Goal: Transaction & Acquisition: Book appointment/travel/reservation

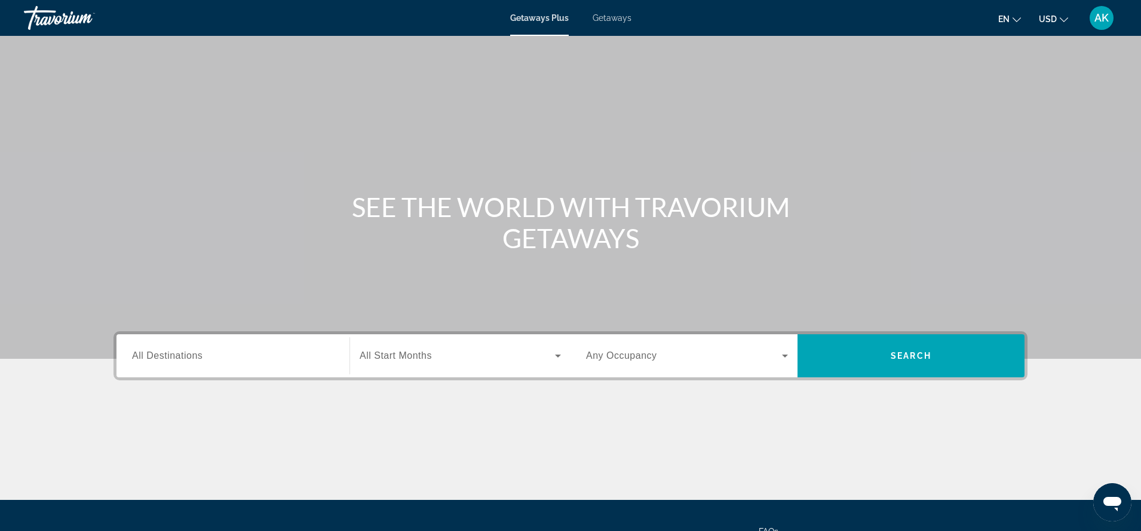
click at [143, 360] on span "All Destinations" at bounding box center [167, 355] width 70 height 10
click at [143, 360] on input "Destination All Destinations" at bounding box center [233, 356] width 202 height 14
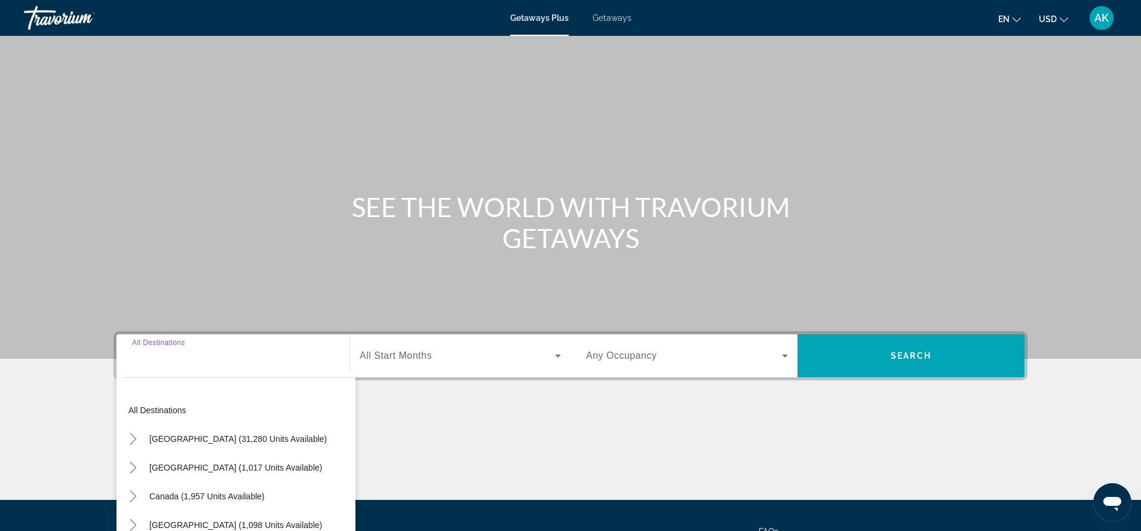
scroll to position [115, 0]
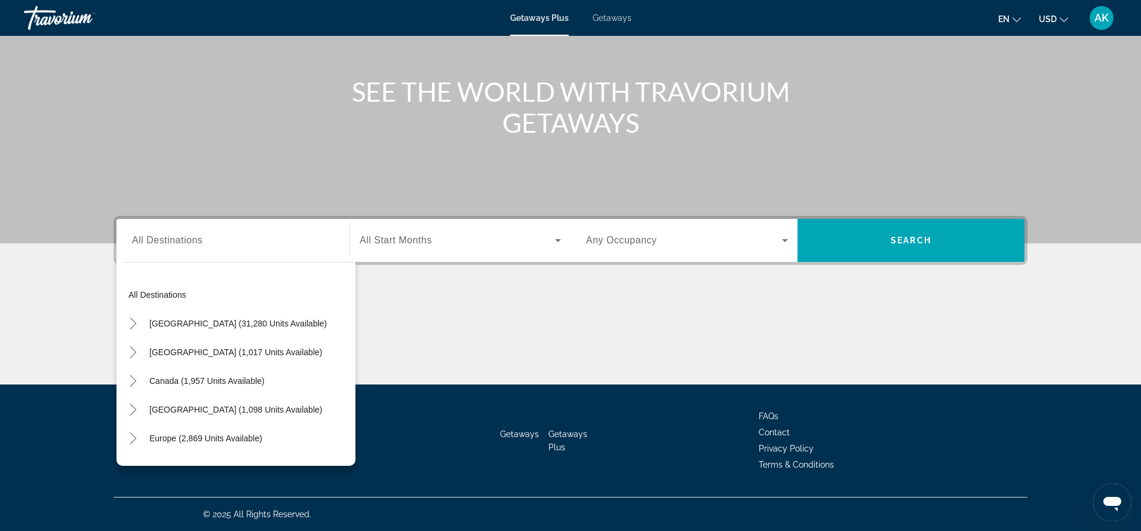
drag, startPoint x: 0, startPoint y: 0, endPoint x: 352, endPoint y: 347, distance: 494.3
click at [352, 347] on mat-tree "All destinations United States (31,280 units available) Mexico (1,017 units ava…" at bounding box center [238, 466] width 233 height 373
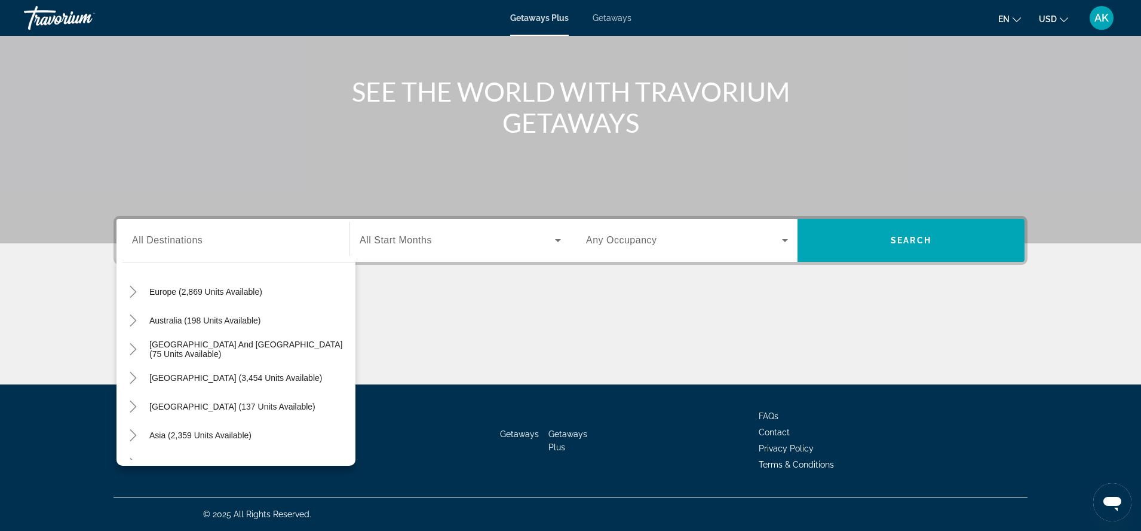
scroll to position [194, 0]
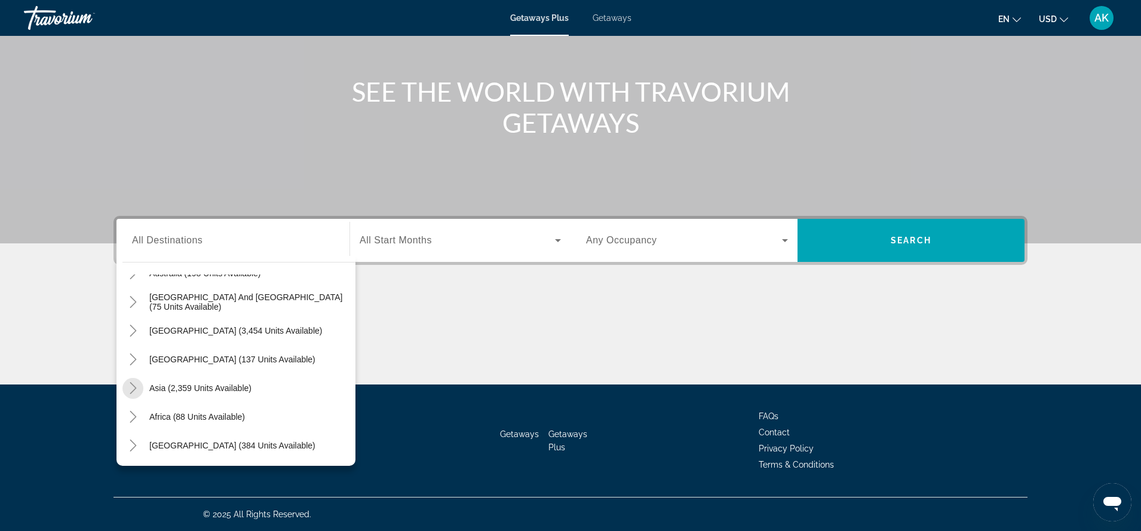
click at [130, 389] on icon "Toggle Asia (2,359 units available)" at bounding box center [133, 388] width 12 height 12
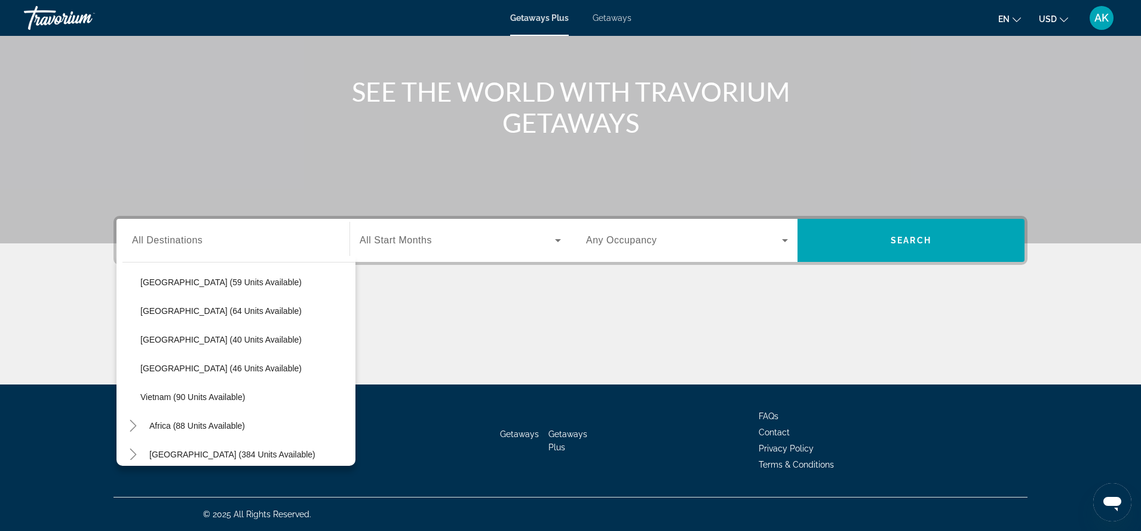
scroll to position [480, 0]
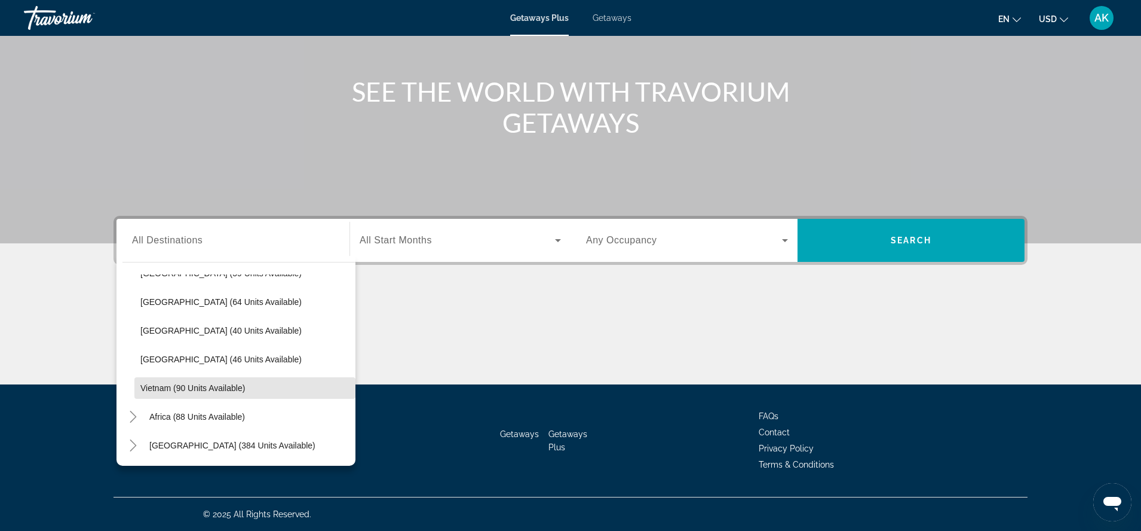
click at [201, 391] on span "Vietnam (90 units available)" at bounding box center [192, 388] width 105 height 10
type input "**********"
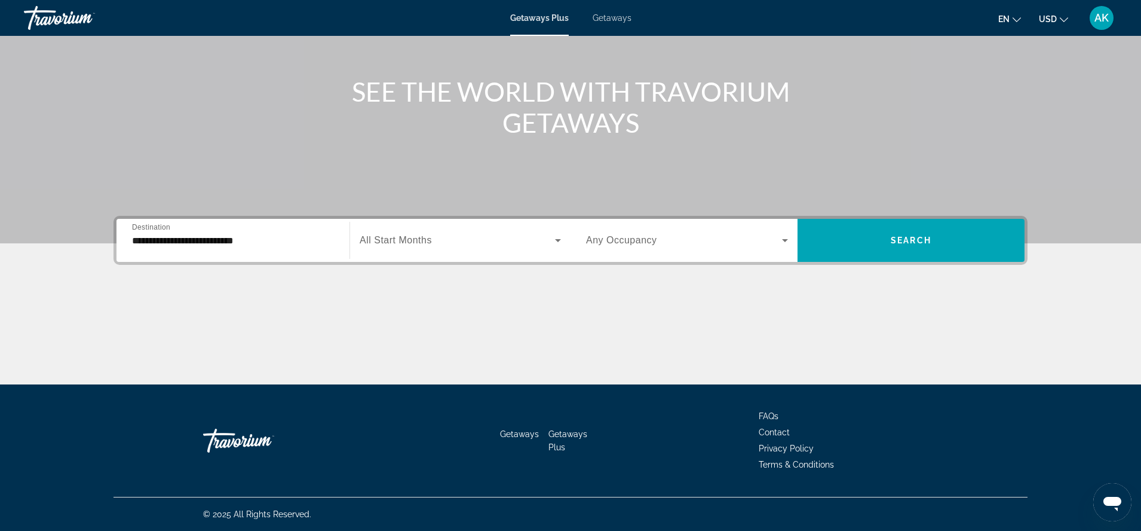
click at [471, 250] on div "Search widget" at bounding box center [460, 239] width 201 height 33
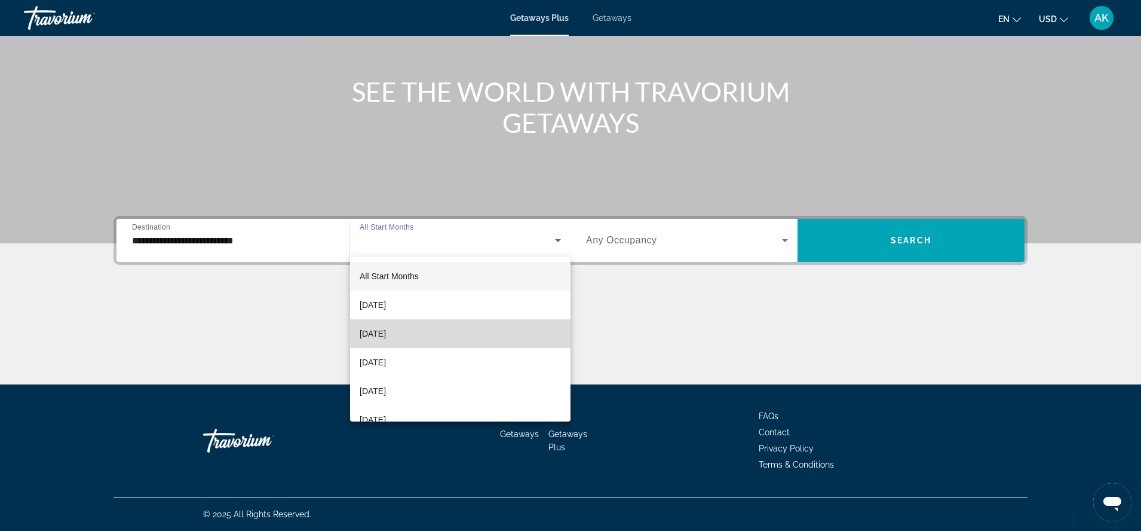
drag, startPoint x: 352, startPoint y: 347, endPoint x: 414, endPoint y: 335, distance: 63.4
click at [386, 335] on span "November 2025" at bounding box center [373, 333] width 26 height 14
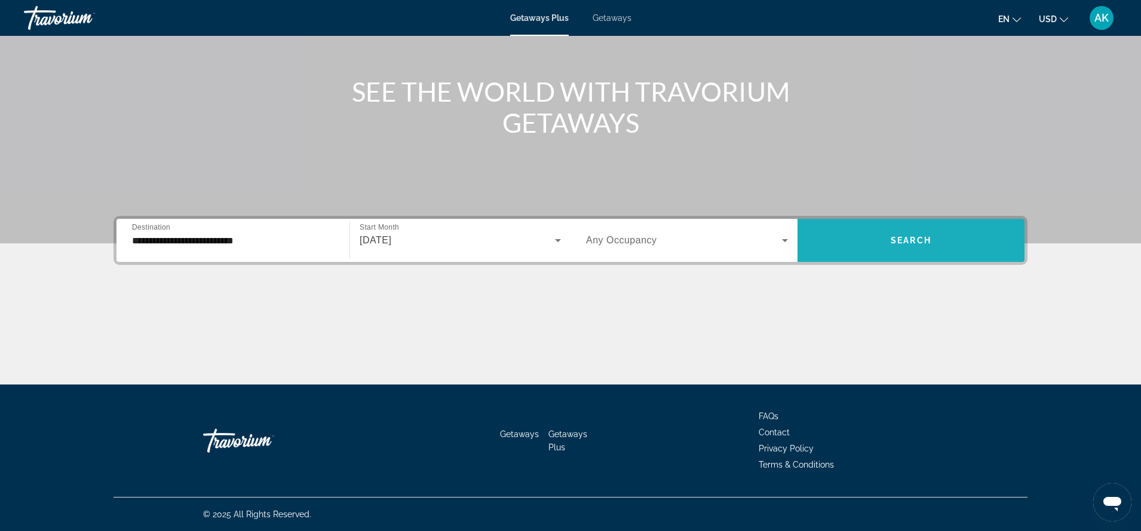
click at [917, 250] on span "Search widget" at bounding box center [911, 240] width 227 height 29
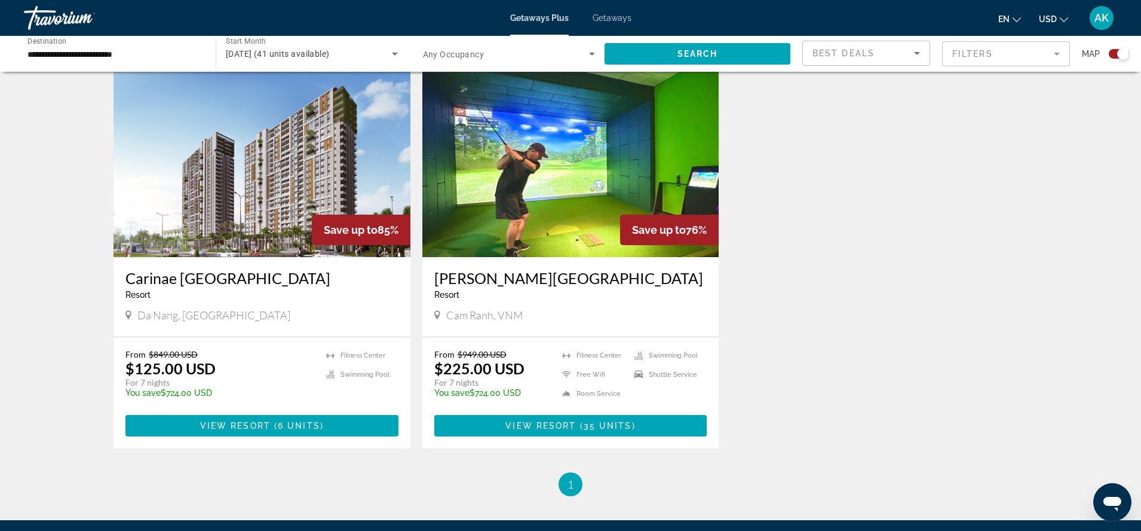
scroll to position [421, 0]
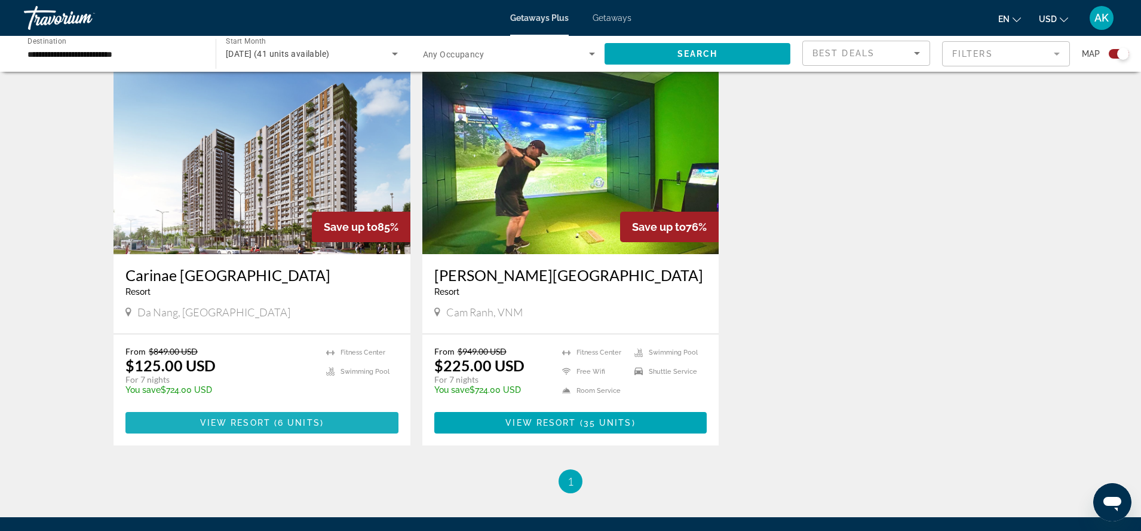
click at [241, 422] on span "View Resort" at bounding box center [235, 423] width 70 height 10
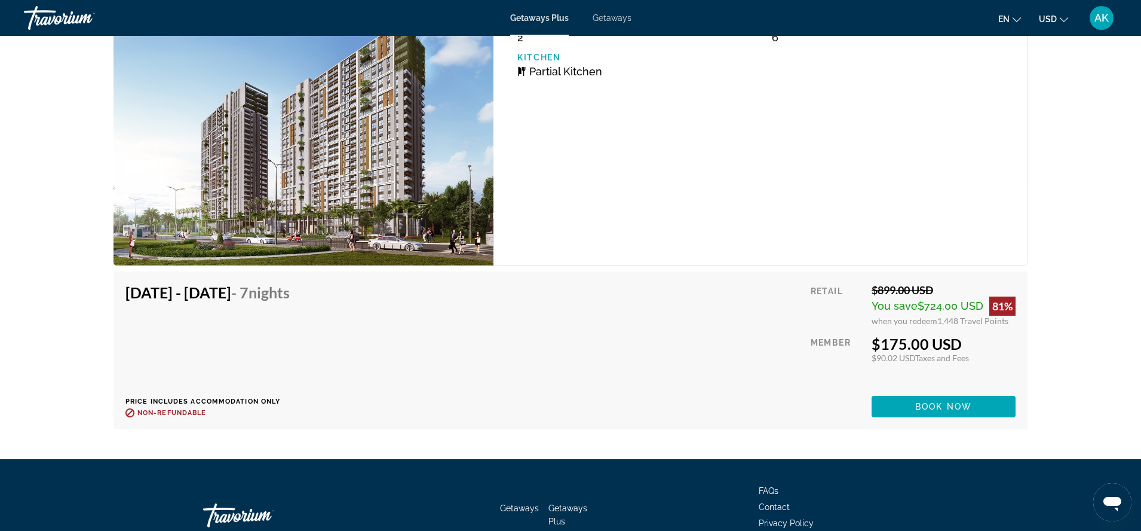
scroll to position [2546, 0]
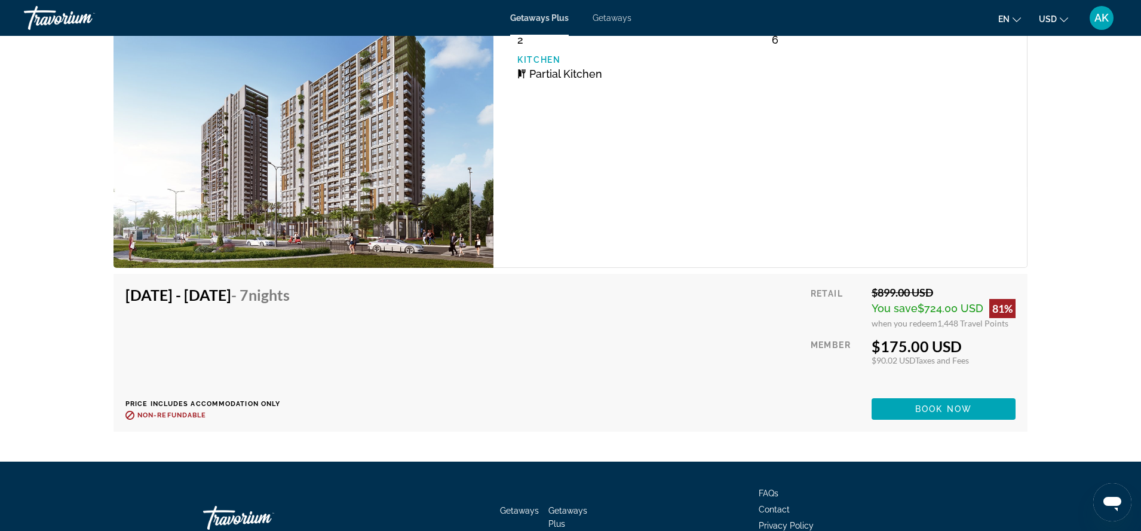
click at [935, 406] on span "Main content" at bounding box center [944, 408] width 144 height 29
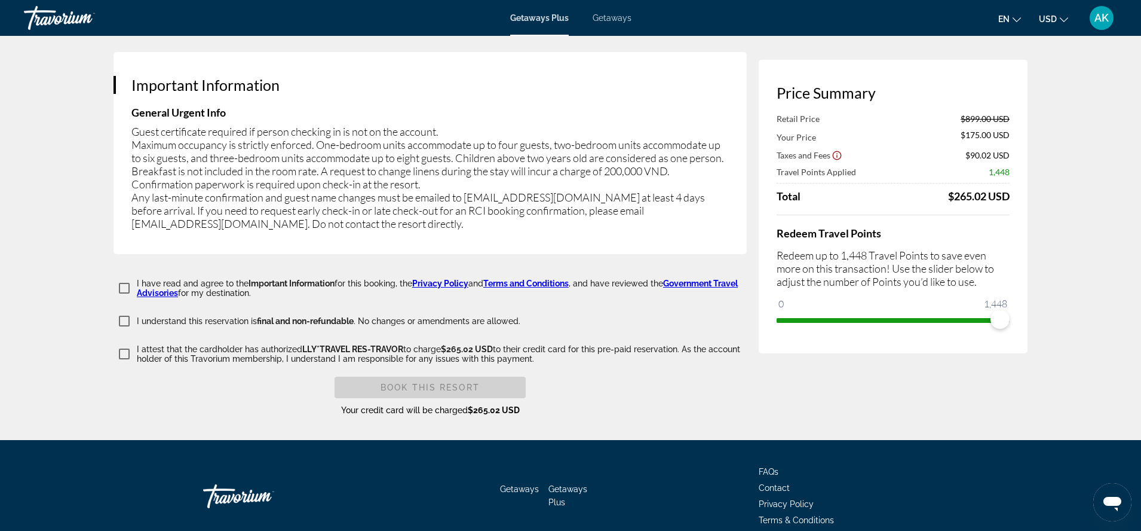
scroll to position [1763, 0]
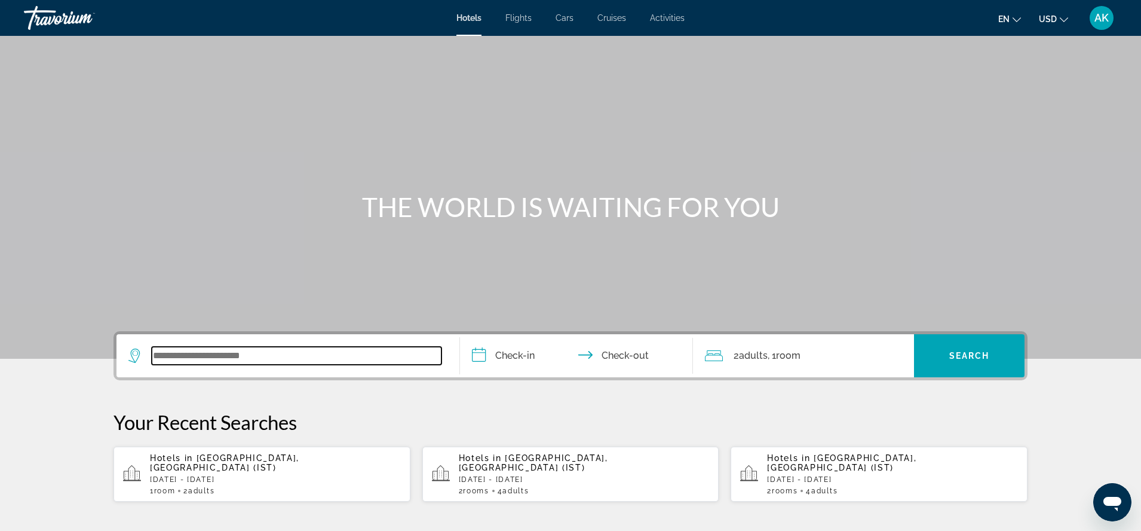
click at [168, 361] on input "Search widget" at bounding box center [297, 356] width 290 height 18
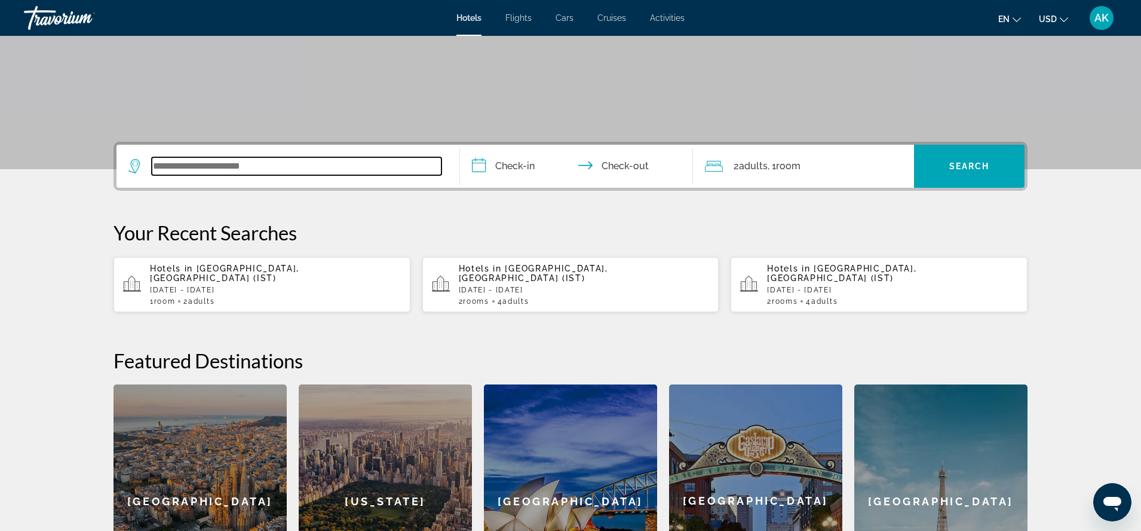
scroll to position [292, 0]
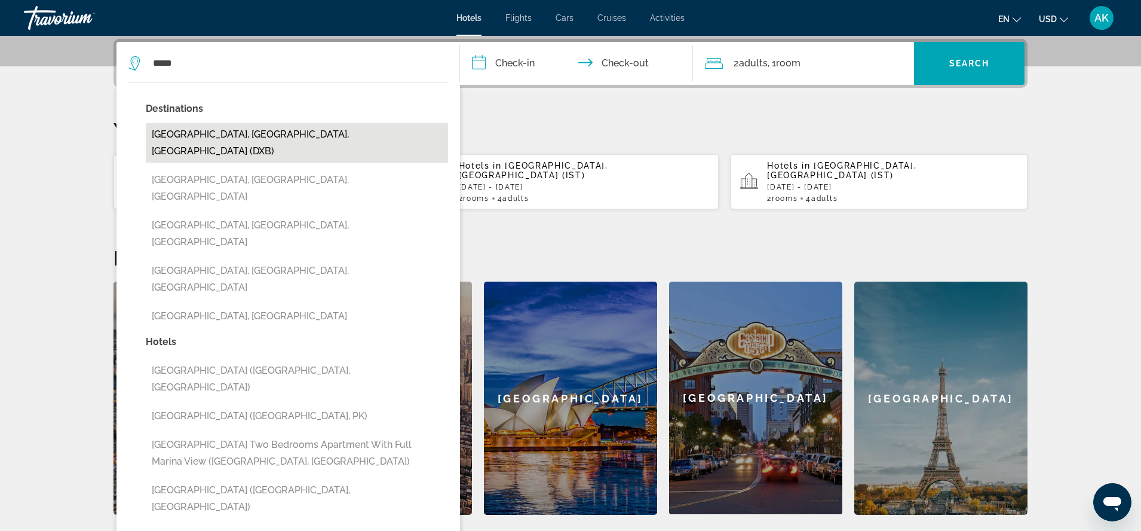
drag, startPoint x: 0, startPoint y: 0, endPoint x: 221, endPoint y: 133, distance: 258.1
click at [221, 133] on button "[GEOGRAPHIC_DATA], [GEOGRAPHIC_DATA], [GEOGRAPHIC_DATA] (DXB)" at bounding box center [297, 142] width 302 height 39
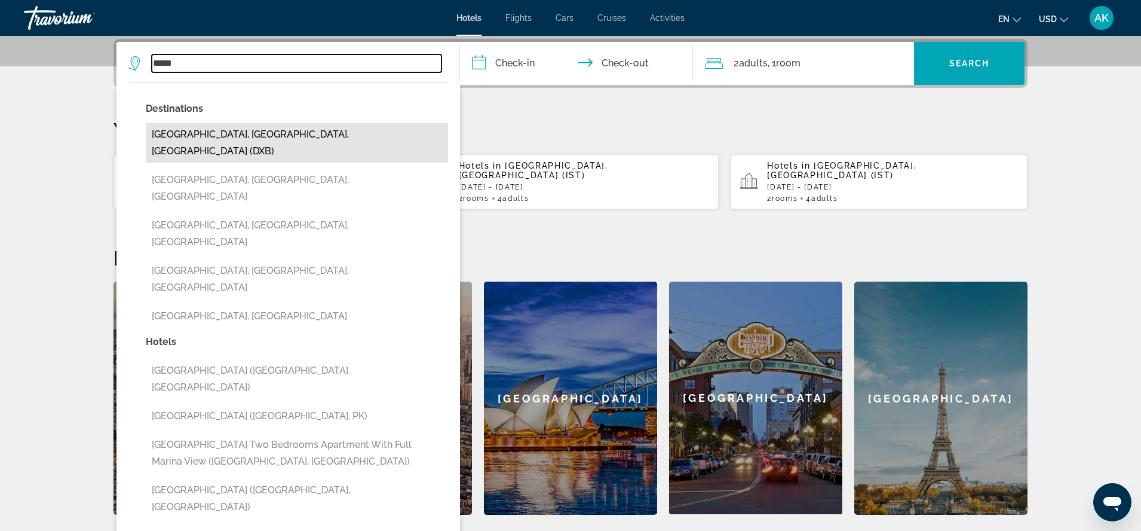
type input "**********"
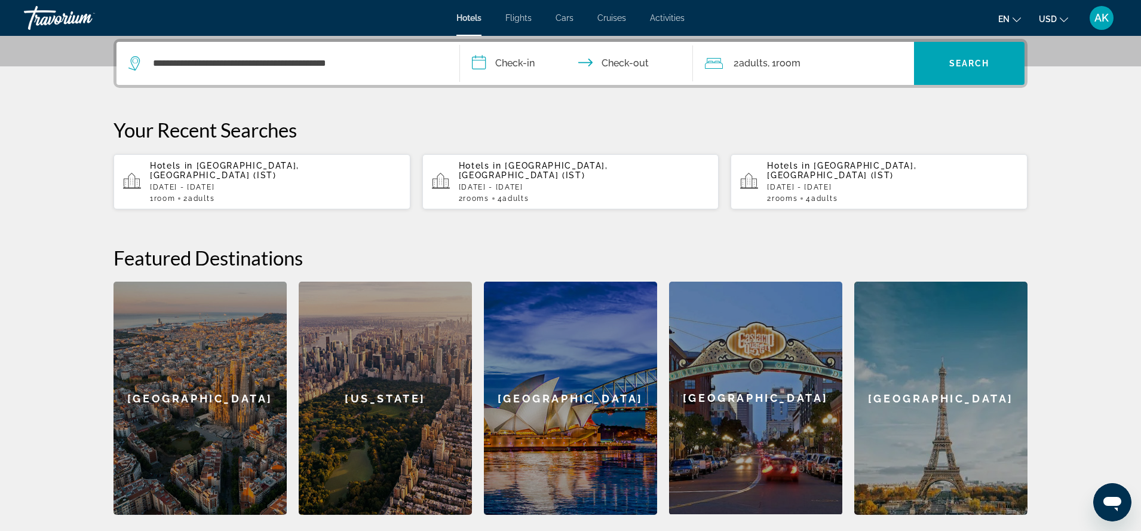
click at [498, 60] on input "**********" at bounding box center [579, 65] width 238 height 47
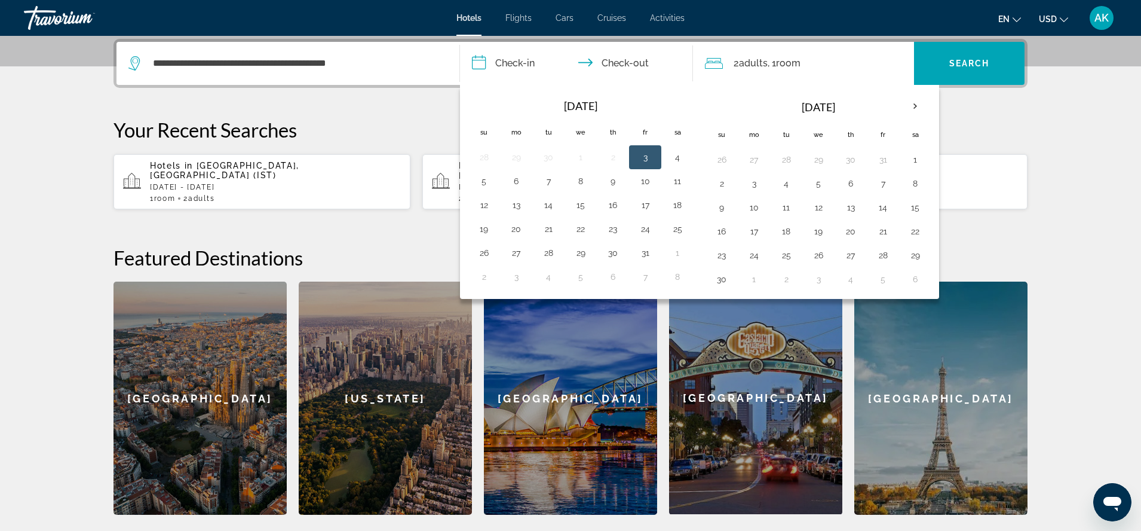
click at [479, 228] on button "19" at bounding box center [483, 228] width 19 height 17
click at [484, 252] on button "26" at bounding box center [483, 252] width 19 height 17
type input "**********"
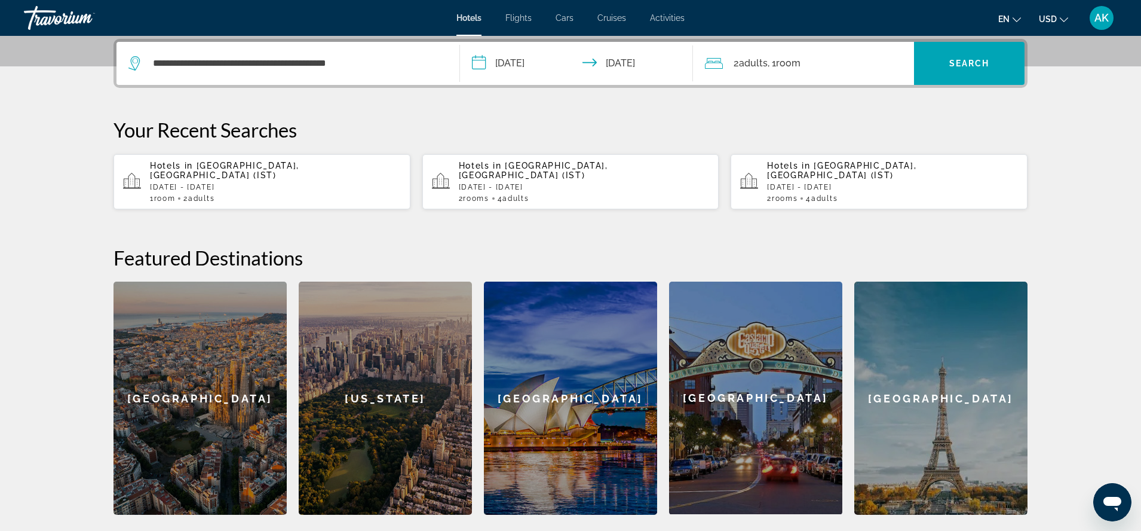
click at [854, 65] on div "2 Adult Adults , 1 Room rooms" at bounding box center [809, 63] width 209 height 17
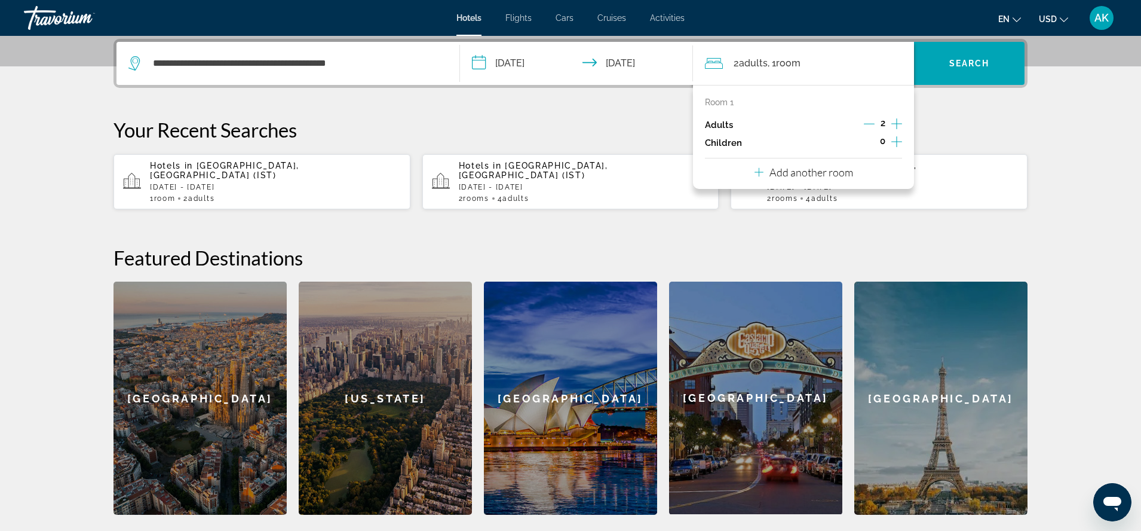
click at [855, 181] on div "Room 1 Adults 2 Children 0 Add another room" at bounding box center [803, 137] width 221 height 104
click at [789, 176] on p "Add another room" at bounding box center [811, 171] width 84 height 13
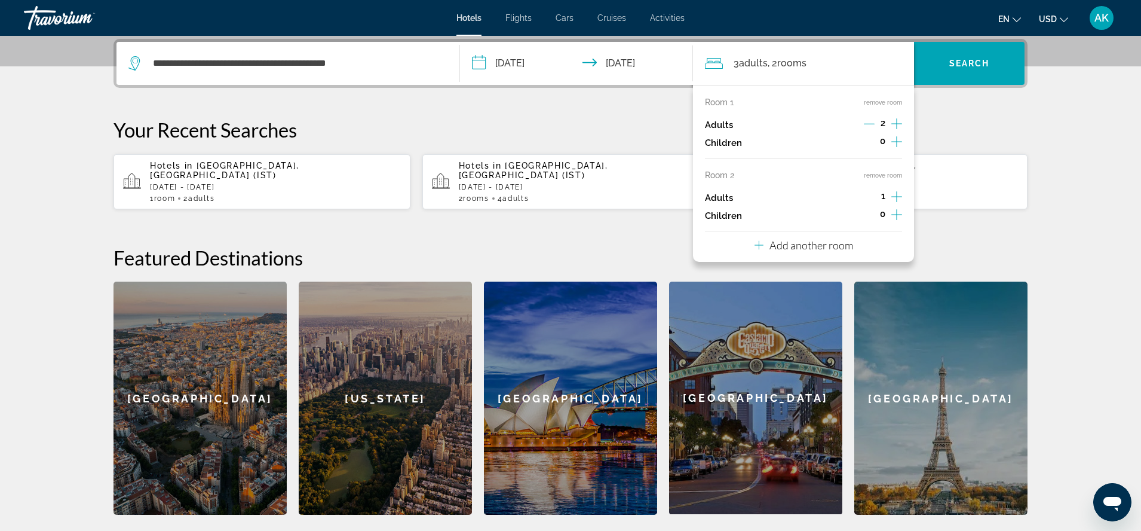
click at [900, 195] on icon "Increment adults" at bounding box center [896, 196] width 11 height 14
click at [799, 249] on p "Add another room" at bounding box center [811, 244] width 84 height 13
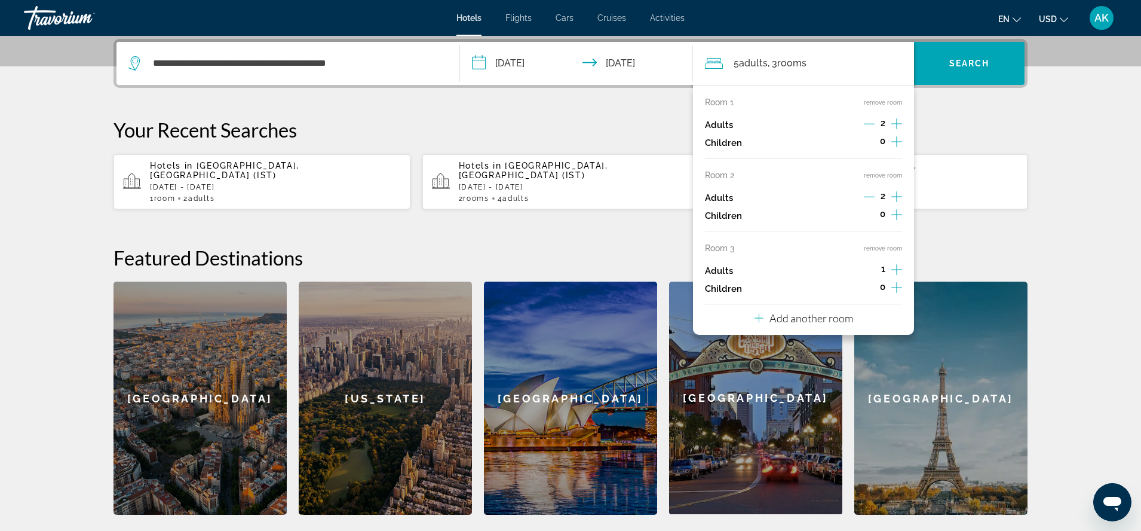
click at [901, 268] on icon "Increment adults" at bounding box center [896, 269] width 11 height 14
click at [872, 271] on icon "Decrement adults" at bounding box center [869, 269] width 11 height 11
click at [897, 140] on icon "Increment children" at bounding box center [896, 141] width 11 height 14
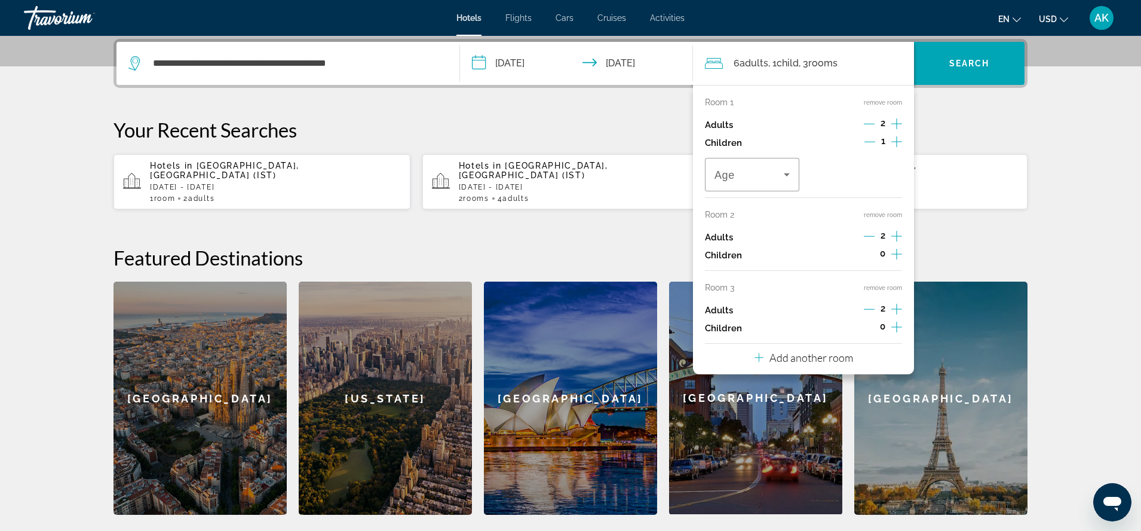
click at [893, 142] on icon "Increment children" at bounding box center [896, 141] width 11 height 11
click at [781, 174] on icon "Travelers: 6 adults, 2 children" at bounding box center [787, 174] width 14 height 14
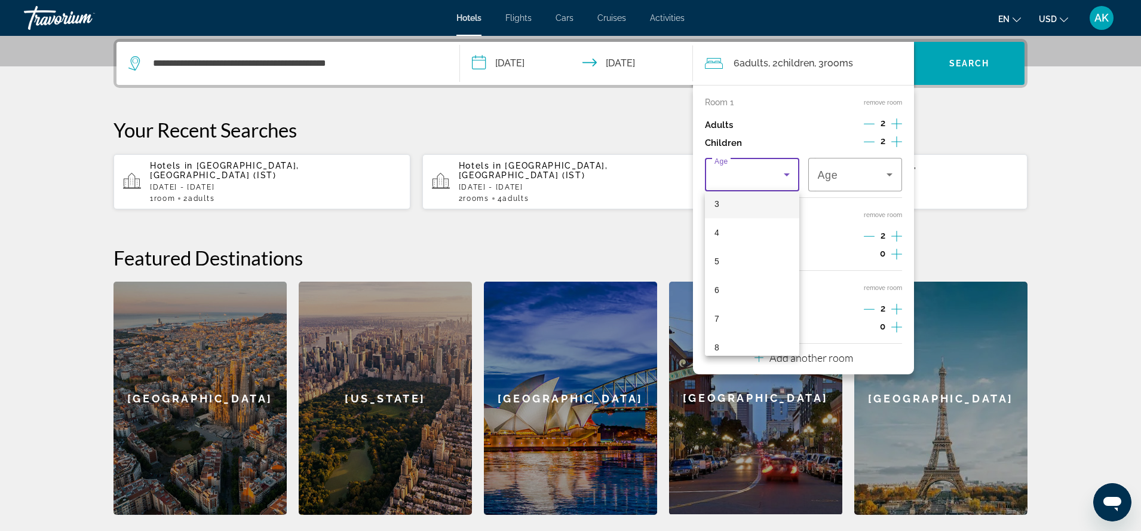
scroll to position [95, 0]
click at [755, 311] on mat-option "7" at bounding box center [752, 316] width 94 height 29
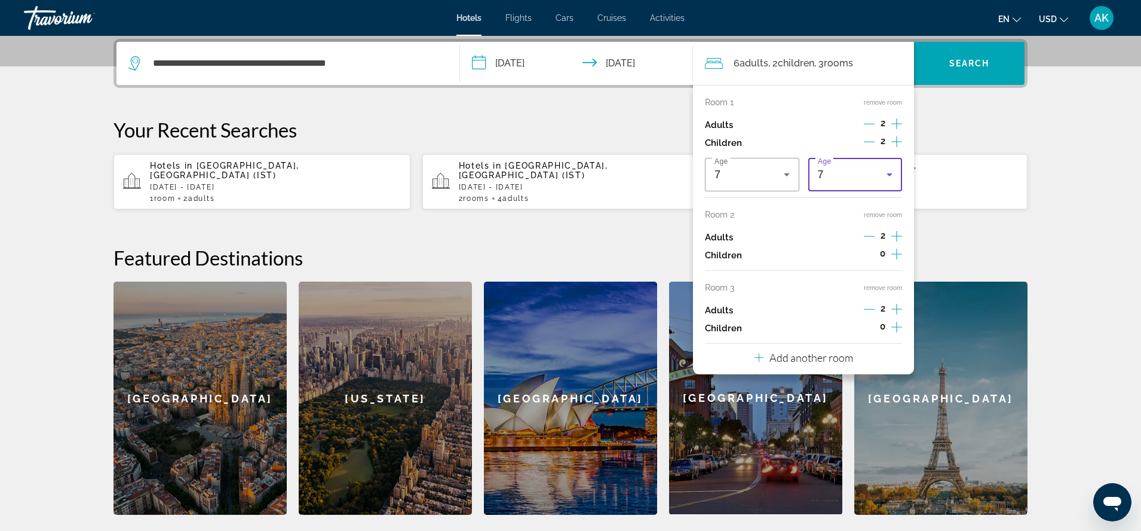
click at [892, 170] on icon "Travelers: 6 adults, 2 children" at bounding box center [889, 174] width 14 height 14
click at [841, 219] on mat-option "11" at bounding box center [855, 215] width 94 height 29
click at [1017, 88] on div "**********" at bounding box center [571, 277] width 962 height 476
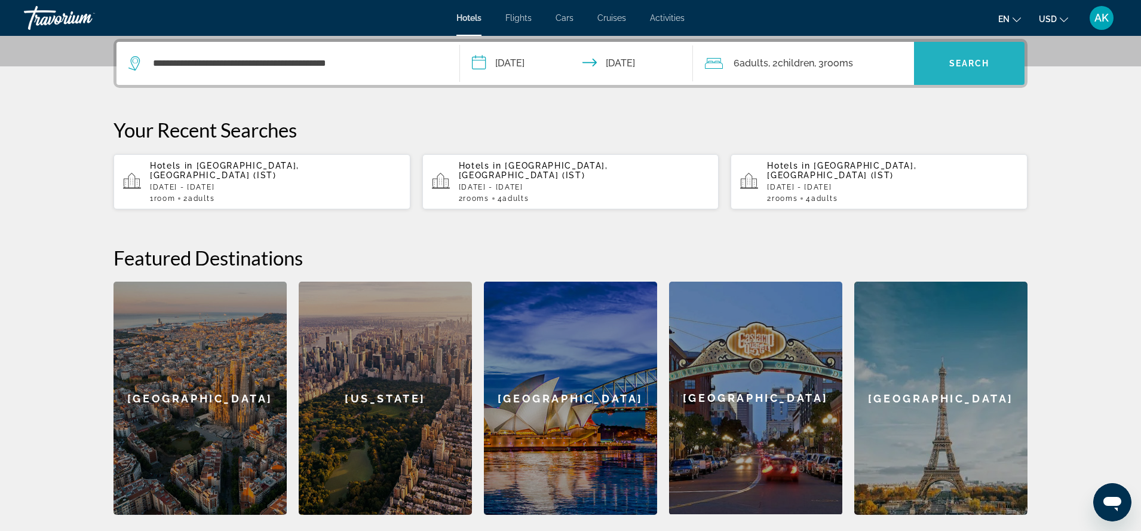
click at [1001, 70] on span "Search widget" at bounding box center [969, 63] width 111 height 29
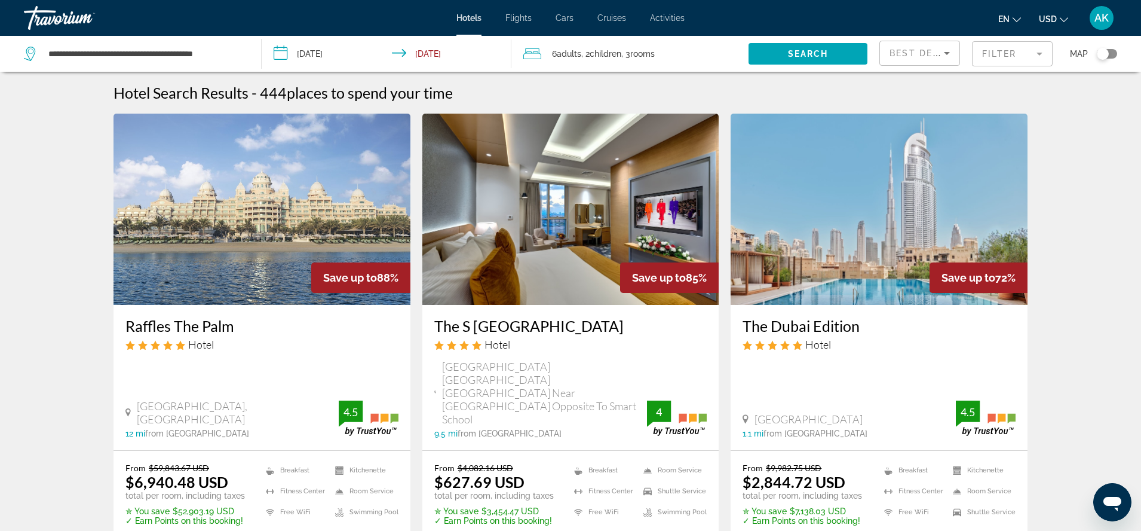
click at [1021, 56] on mat-form-field "Filter" at bounding box center [1012, 53] width 81 height 25
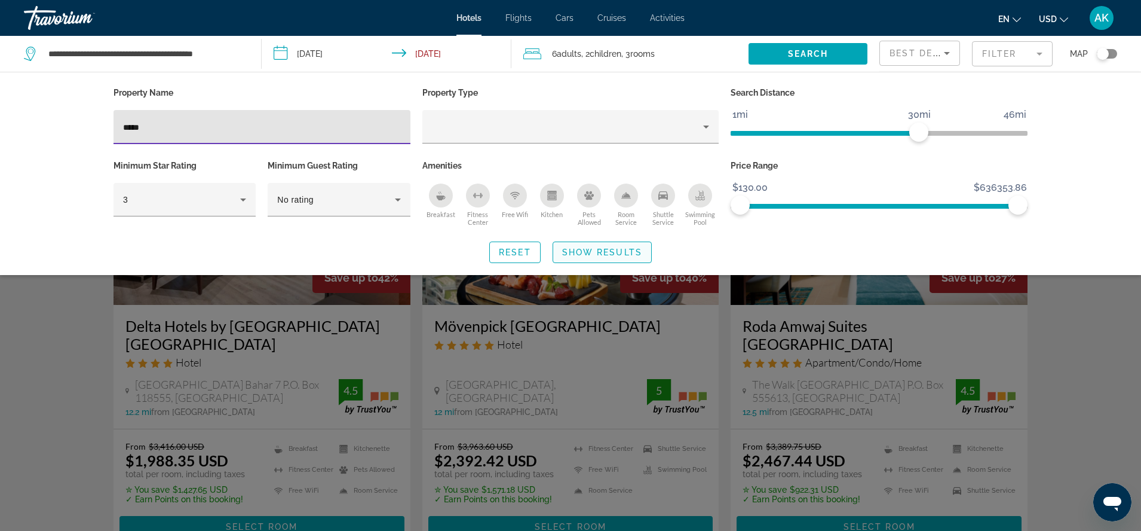
type input "*****"
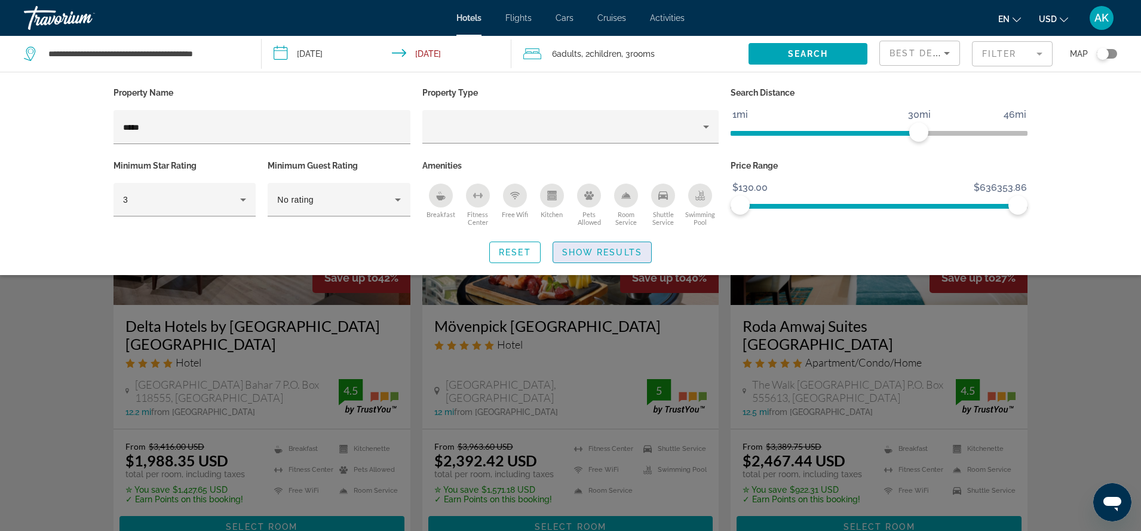
click at [614, 247] on span "Show Results" at bounding box center [602, 252] width 80 height 10
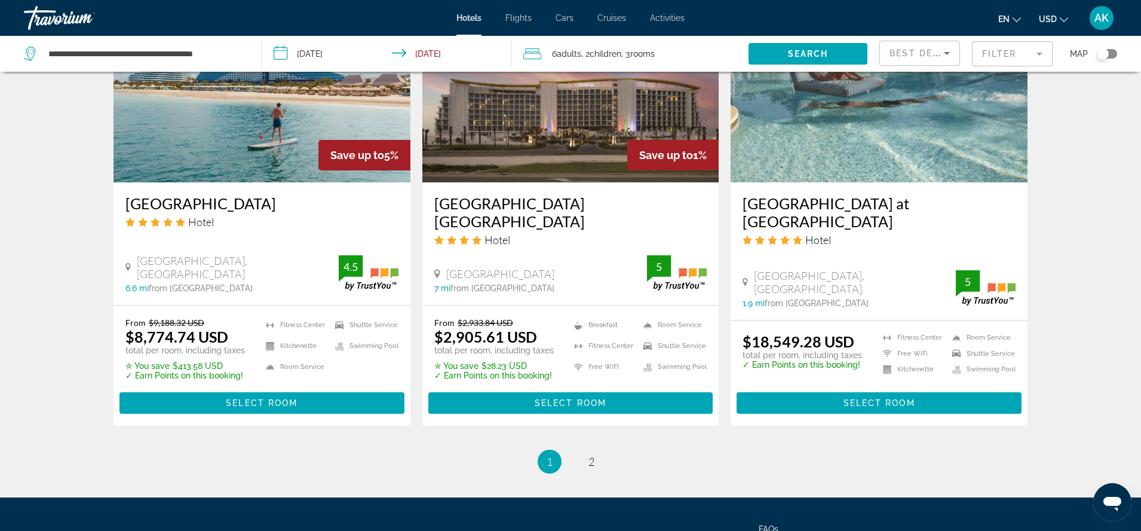
scroll to position [1522, 0]
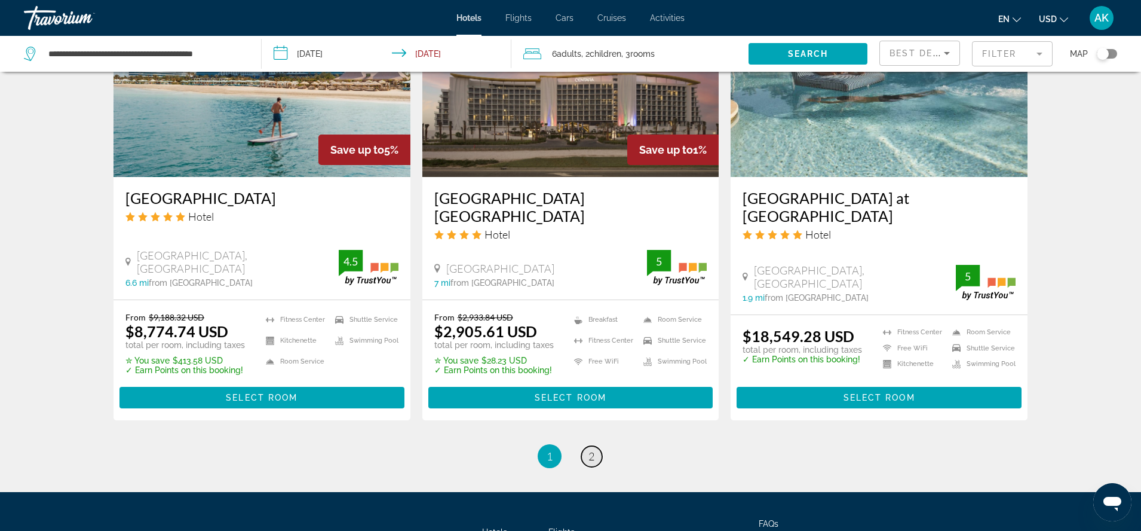
click at [591, 449] on span "2" at bounding box center [591, 455] width 6 height 13
